Goal: Transaction & Acquisition: Subscribe to service/newsletter

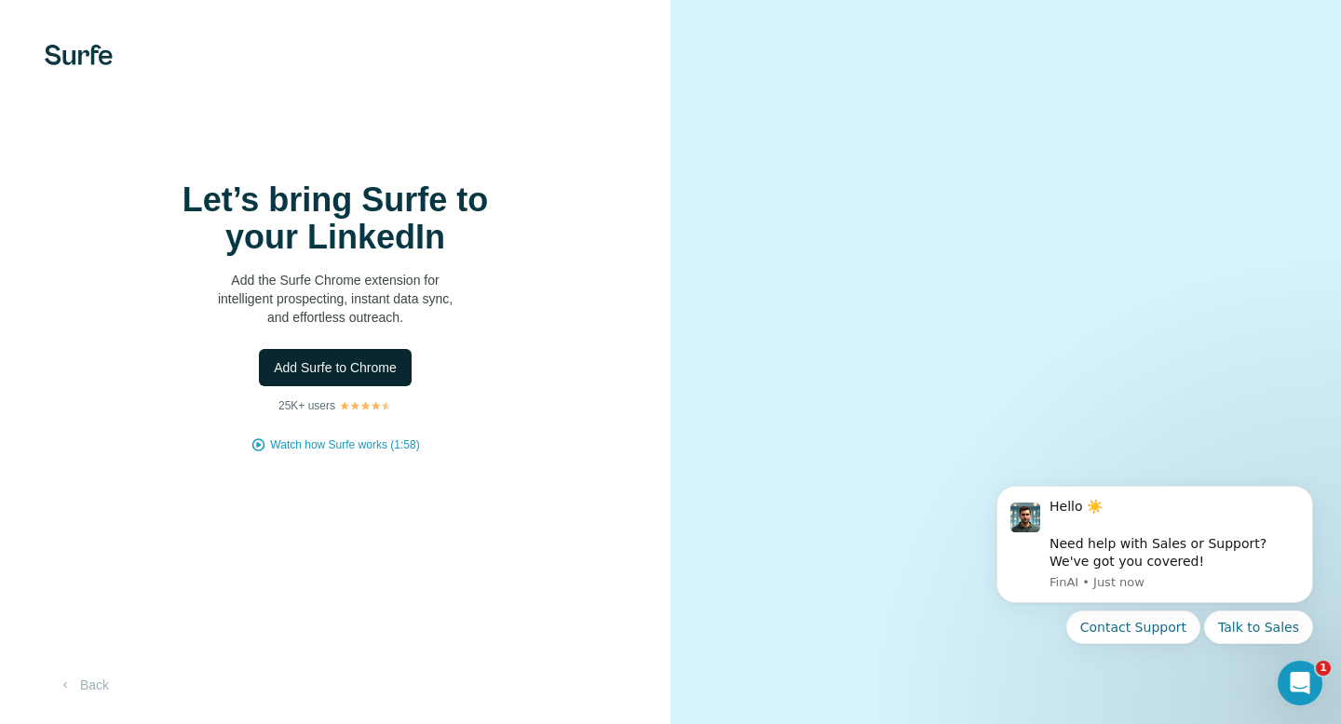
click at [381, 385] on button "Add Surfe to Chrome" at bounding box center [335, 367] width 153 height 37
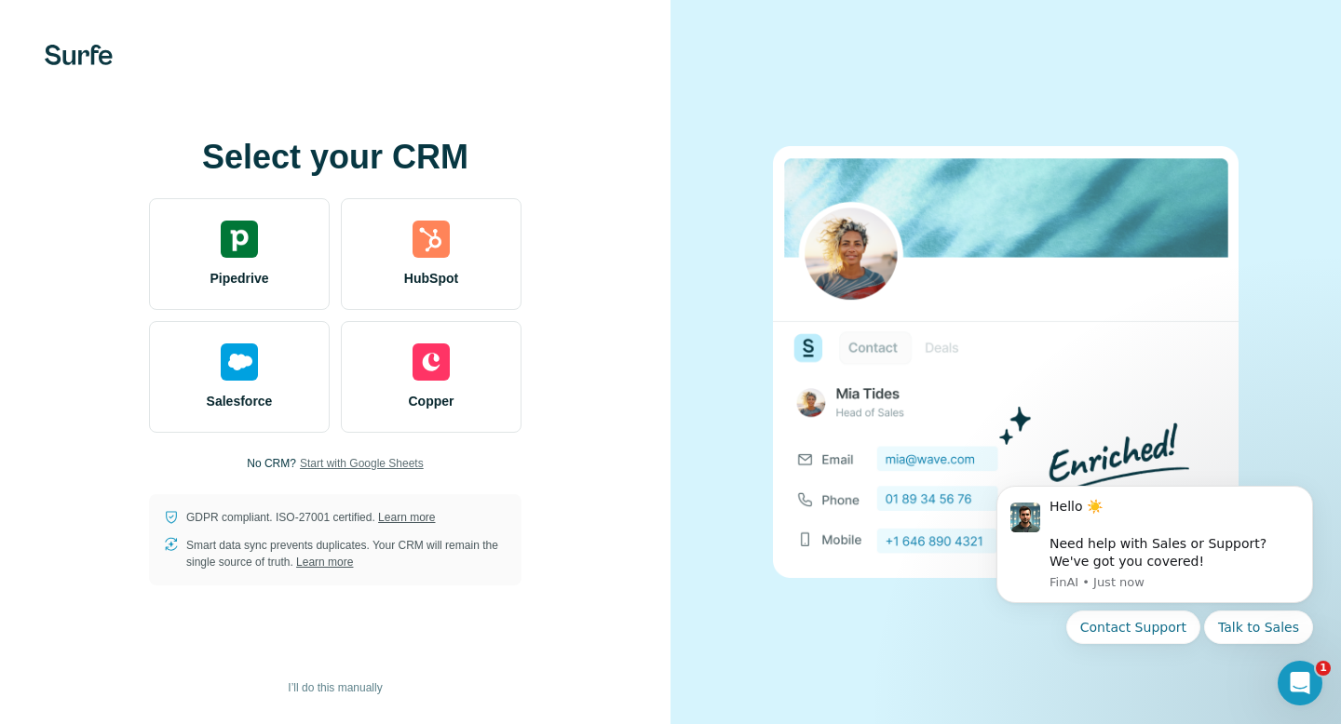
click at [353, 465] on span "Start with Google Sheets" at bounding box center [362, 463] width 124 height 17
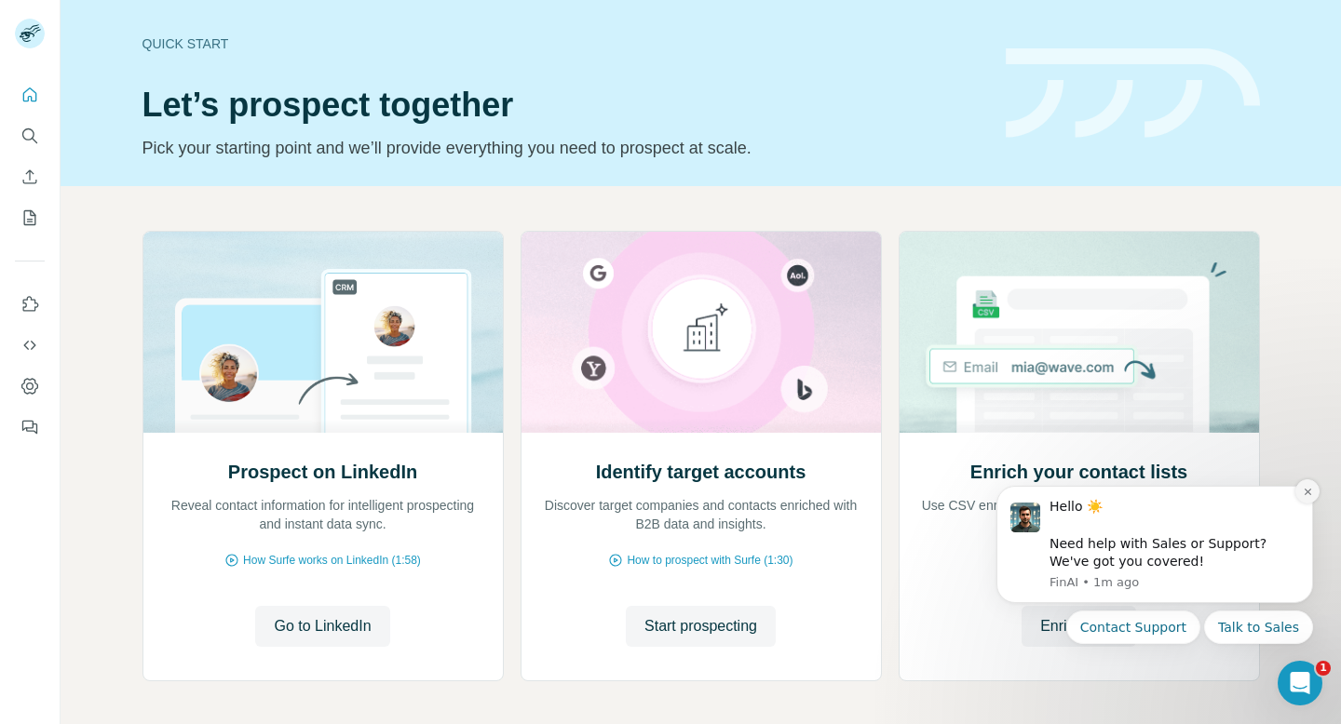
click at [1305, 493] on icon "Dismiss notification" at bounding box center [1308, 492] width 10 height 10
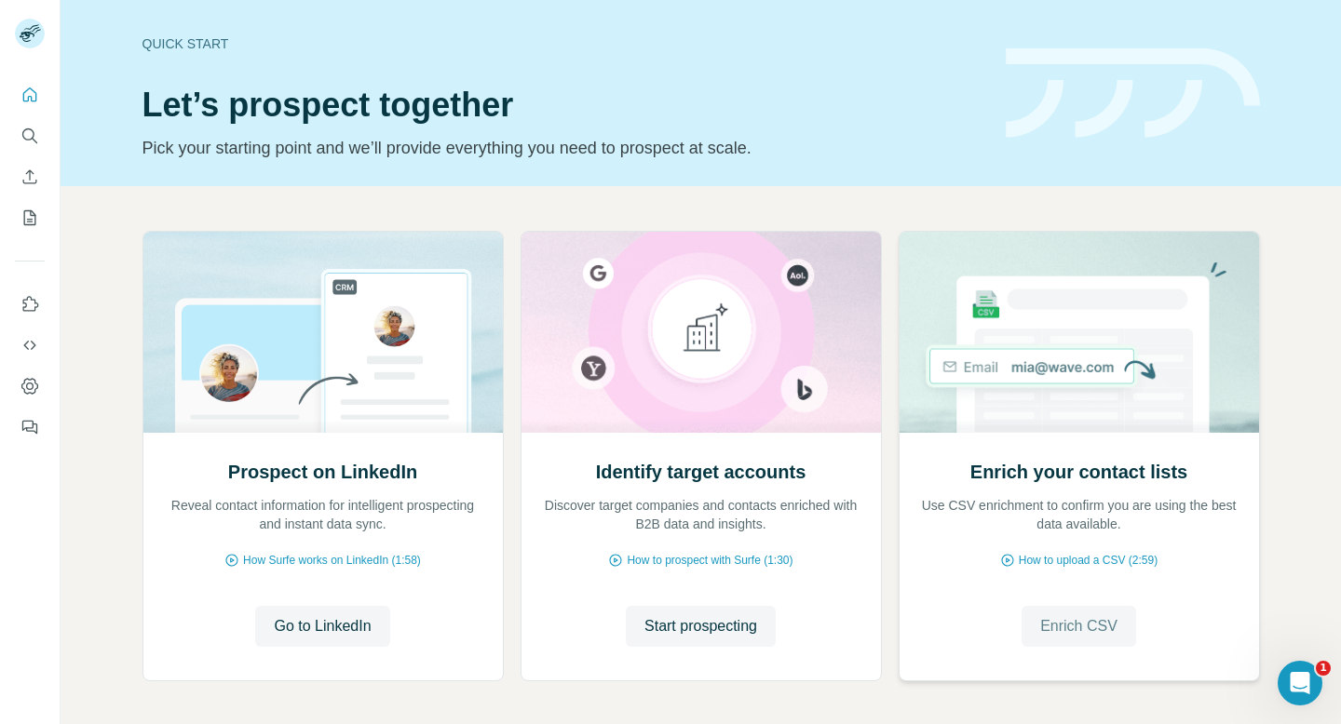
click at [1087, 637] on span "Enrich CSV" at bounding box center [1078, 626] width 77 height 22
click at [348, 635] on span "Go to LinkedIn" at bounding box center [322, 626] width 97 height 22
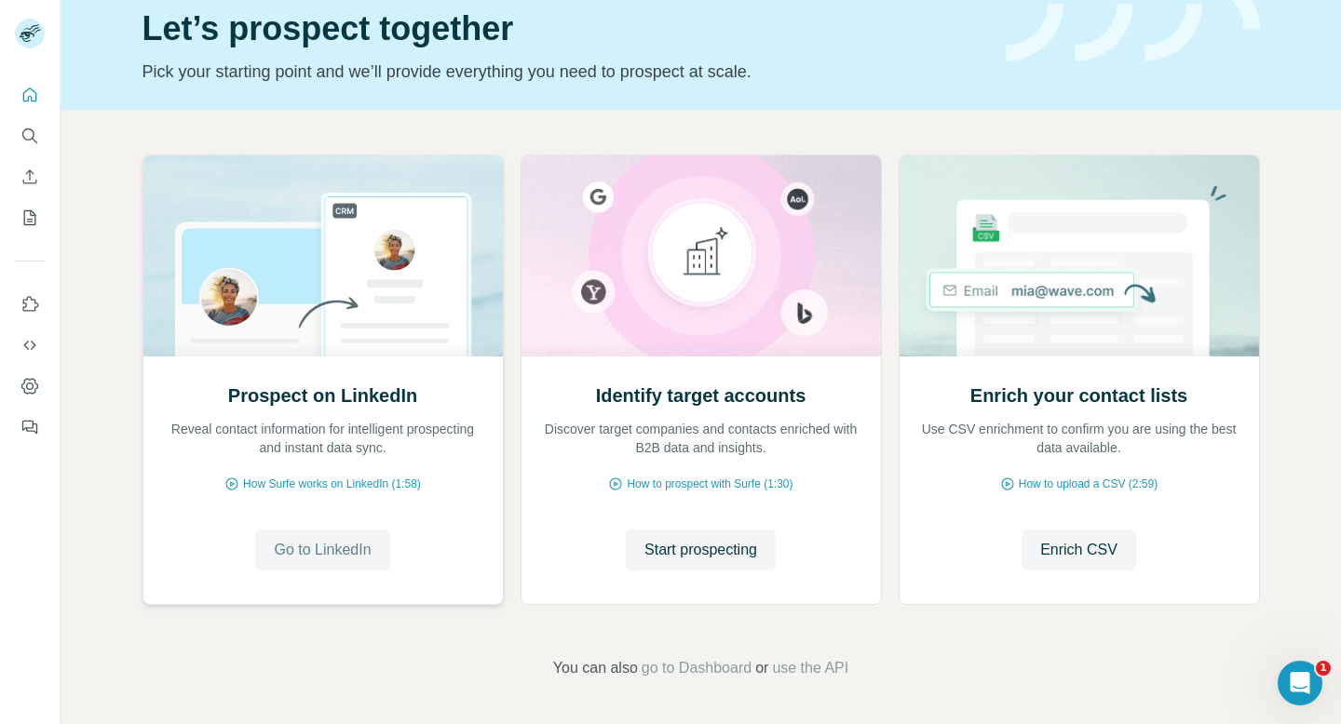
click at [354, 551] on span "Go to LinkedIn" at bounding box center [322, 550] width 97 height 22
